Goal: Use online tool/utility: Utilize a website feature to perform a specific function

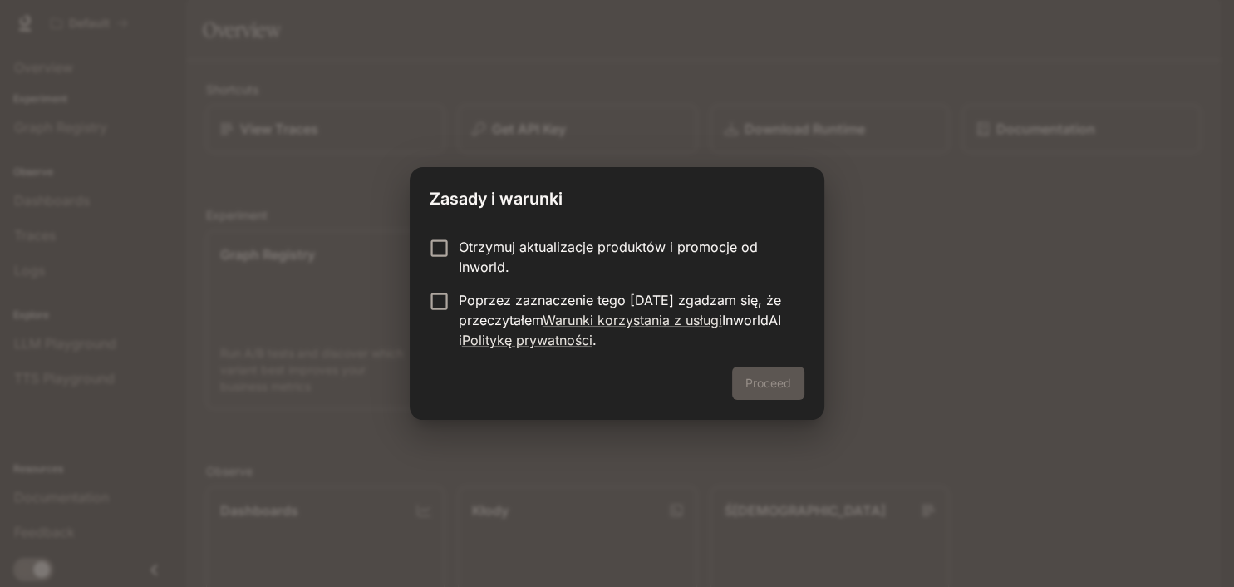
click at [441, 267] on label "Otrzymuj aktualizacje produktów i promocje od Inworld." at bounding box center [606, 257] width 370 height 40
click at [739, 382] on button "Proceed (ang.)" at bounding box center [751, 383] width 108 height 33
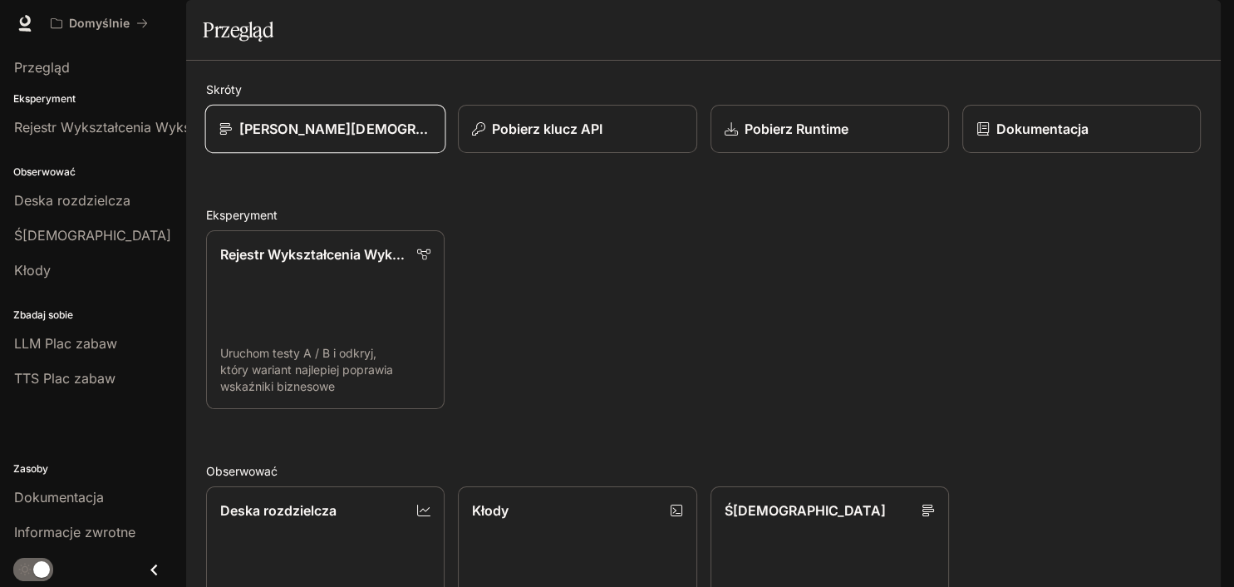
click at [345, 139] on div "Zobacz Ślady" at bounding box center [325, 129] width 213 height 20
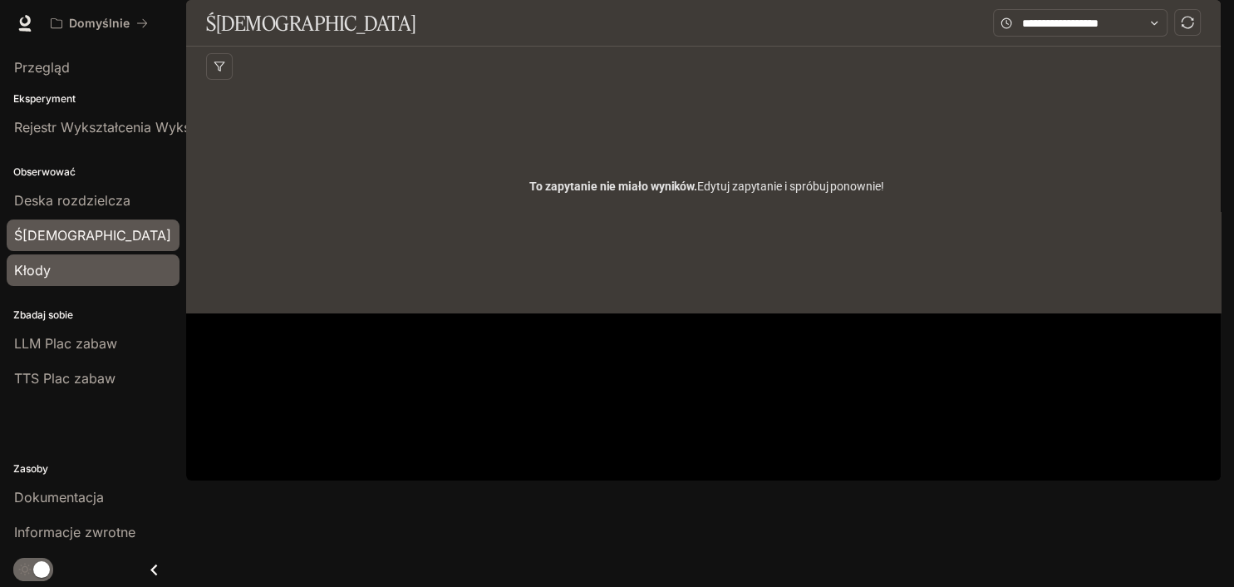
click at [42, 277] on span "Kłody" at bounding box center [32, 270] width 37 height 20
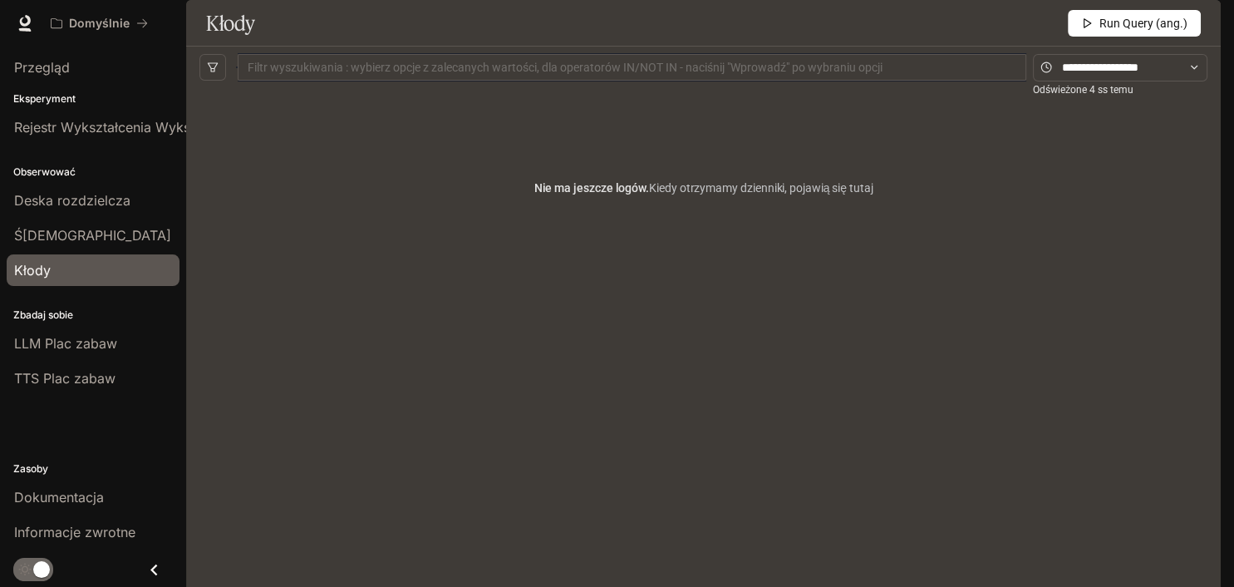
click at [1162, 32] on span "Run Query (ang.)" at bounding box center [1144, 23] width 88 height 18
click at [67, 347] on span "LLM Plac zabaw" at bounding box center [65, 343] width 103 height 20
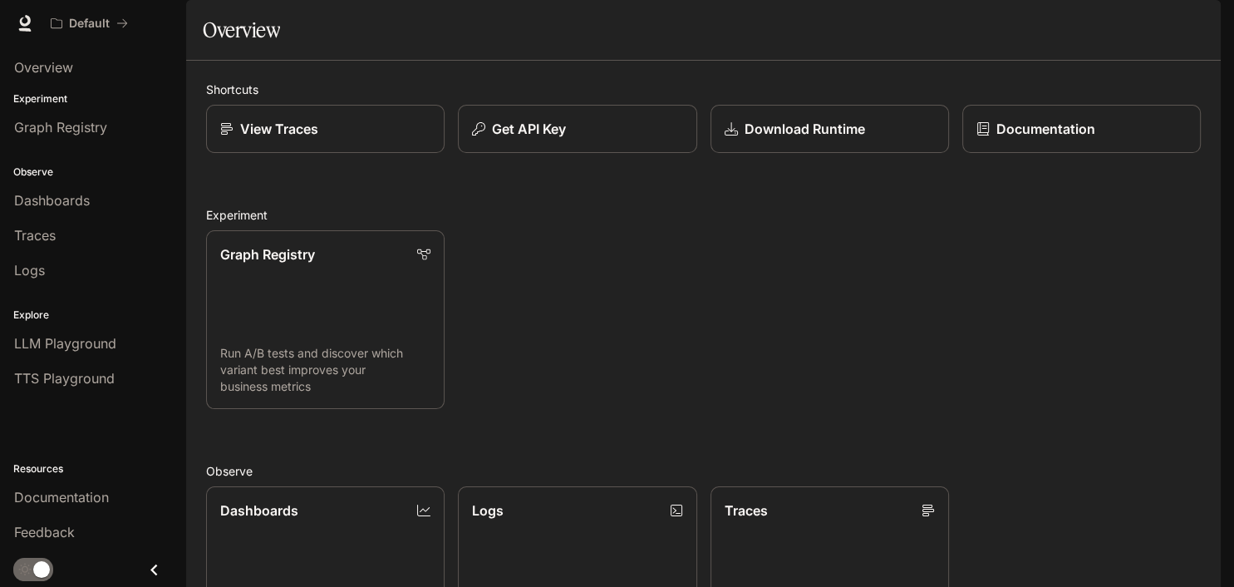
scroll to position [287, 0]
click at [12, 25] on div "Default Documentation Documentation" at bounding box center [617, 23] width 1234 height 47
click at [23, 22] on icon at bounding box center [25, 23] width 17 height 17
